Goal: Use online tool/utility: Utilize a website feature to perform a specific function

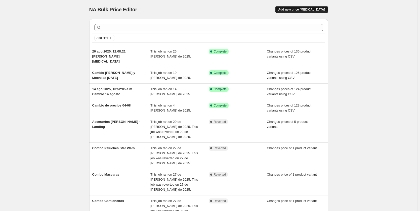
click at [319, 9] on span "Add new price change job" at bounding box center [301, 10] width 47 height 4
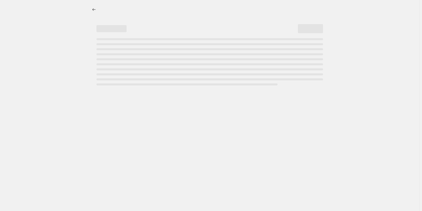
select select "percentage"
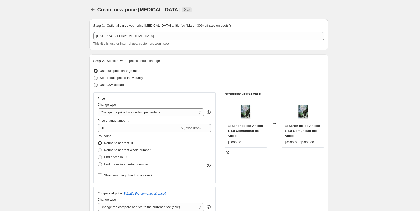
click at [96, 84] on span at bounding box center [96, 85] width 4 height 4
click at [94, 83] on input "Use CSV upload" at bounding box center [94, 83] width 0 height 0
radio input "true"
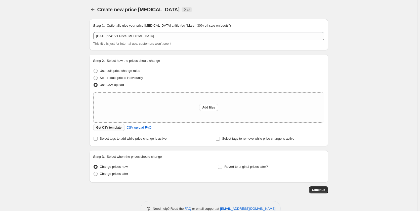
click at [112, 128] on span "Get CSV template" at bounding box center [108, 128] width 25 height 4
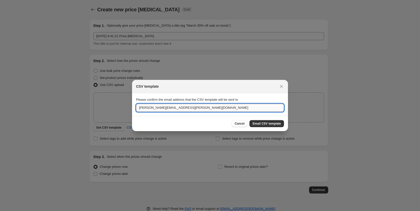
click at [227, 108] on input "ana.rios@arcoprime.cl" at bounding box center [210, 108] width 148 height 8
drag, startPoint x: 179, startPoint y: 109, endPoint x: 123, endPoint y: 106, distance: 55.4
type input "alejandro@mediahuella.com"
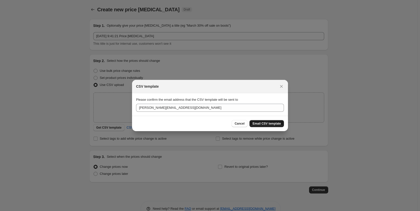
click at [279, 124] on span "Email CSV template" at bounding box center [266, 124] width 28 height 4
